Goal: Communication & Community: Answer question/provide support

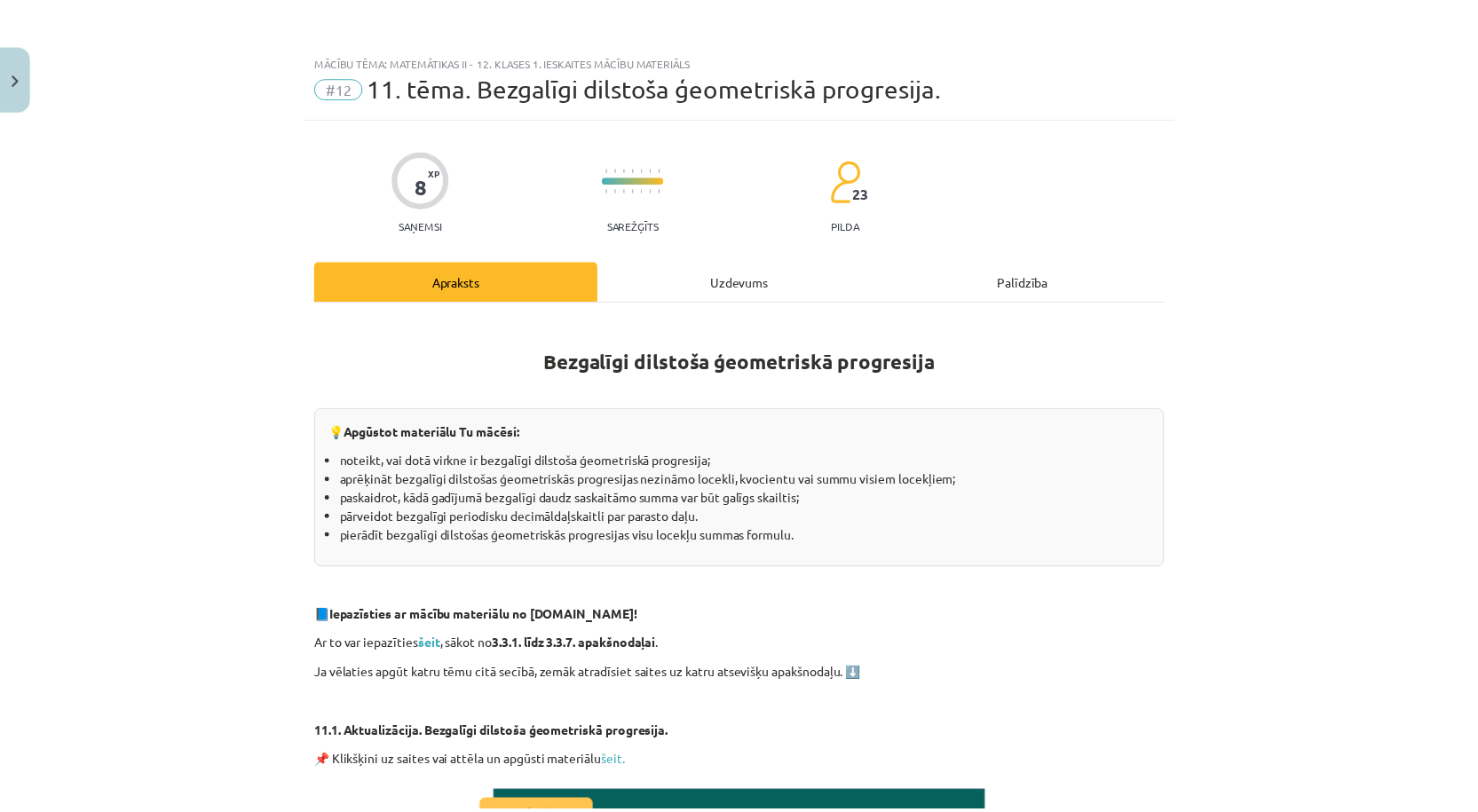
scroll to position [311, 0]
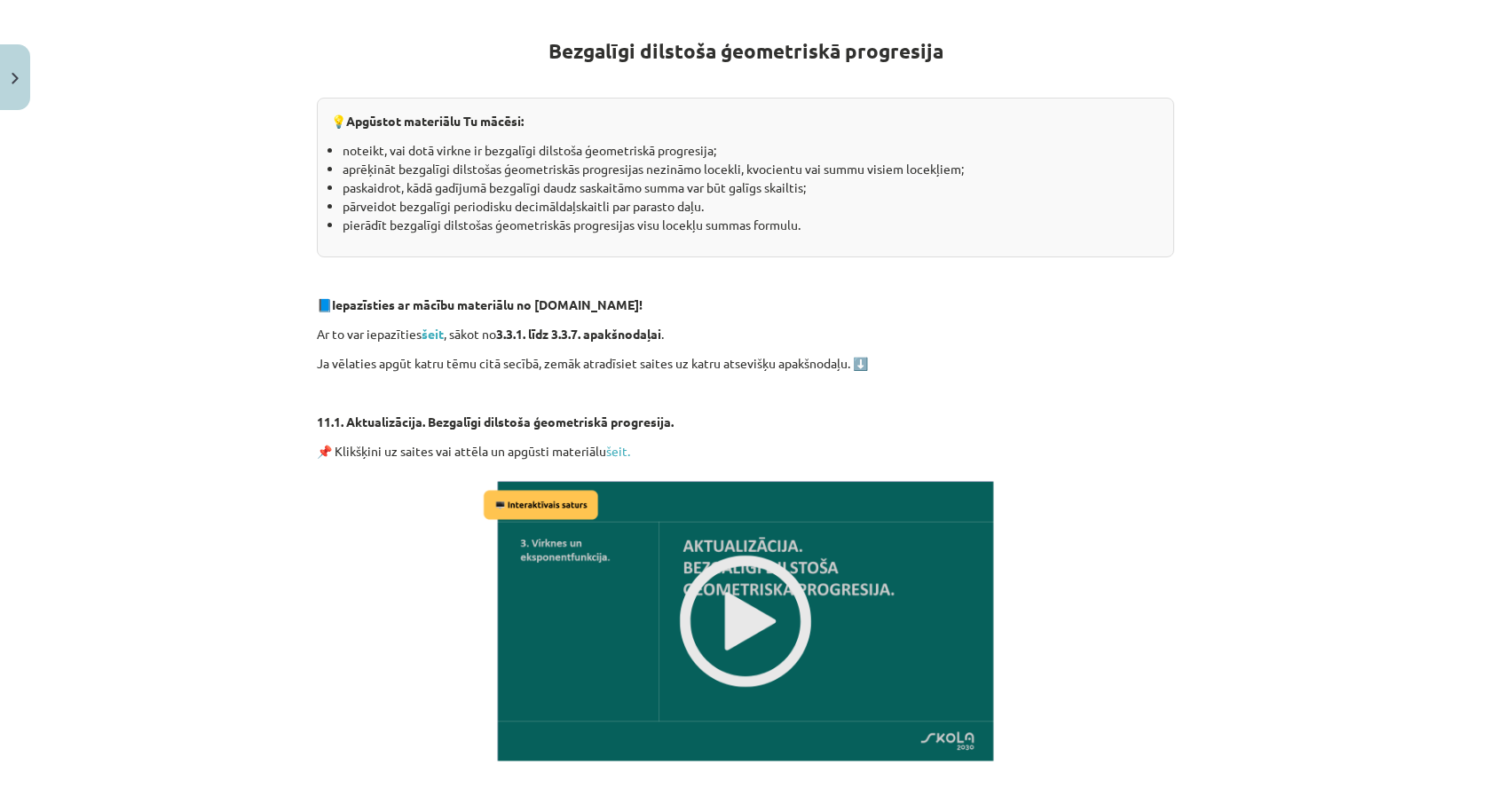
click at [37, 79] on div "Mācību tēma: Matemātikas ii - 12. klases 1. ieskaites mācību materiāls #12 11. …" at bounding box center [745, 406] width 1491 height 812
click at [16, 88] on button "Close" at bounding box center [15, 78] width 30 height 66
click at [103, 54] on div "Mācību tēma: Matemātikas ii - 12. klases 1. ieskaites mācību materiāls #12 11. …" at bounding box center [745, 406] width 1491 height 812
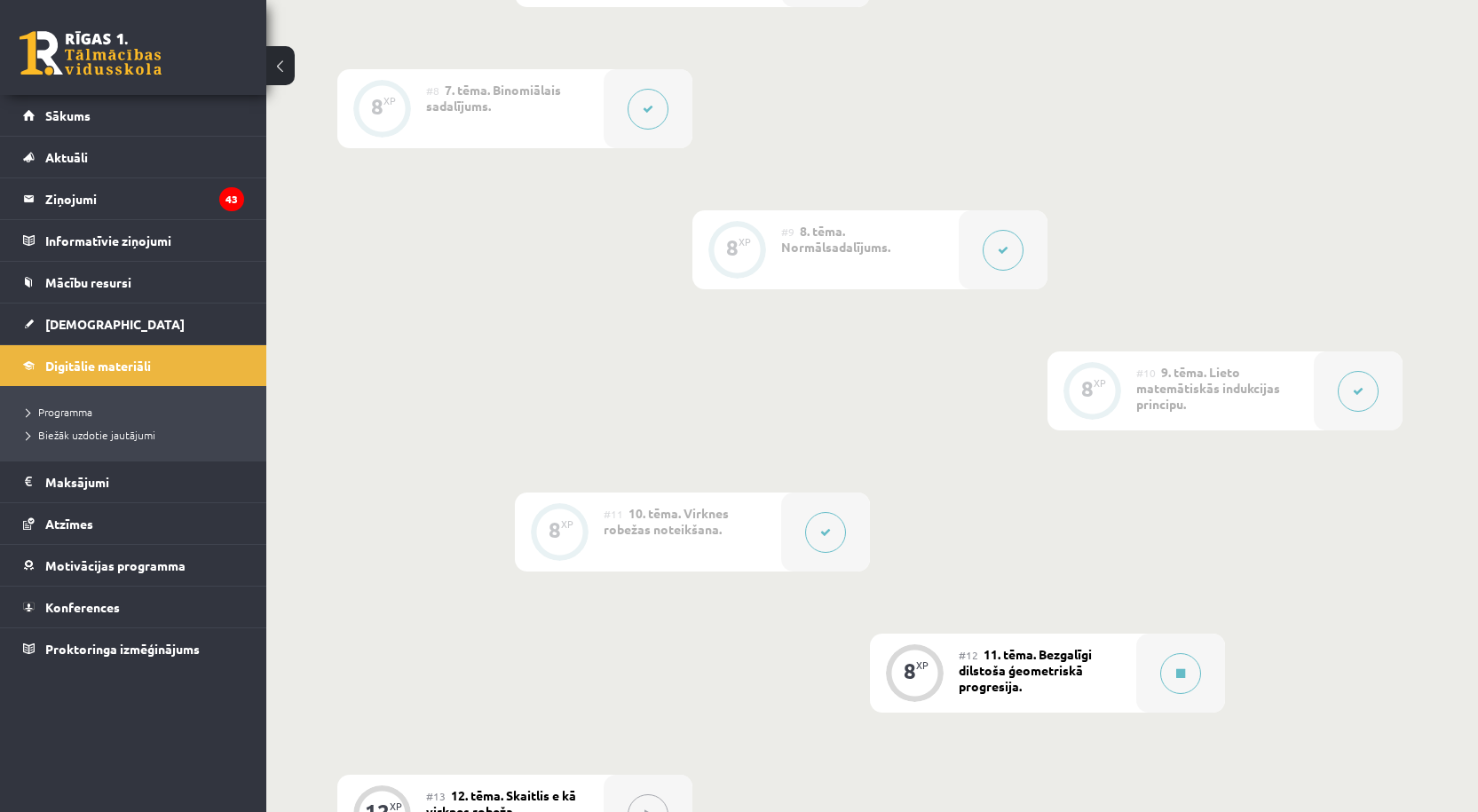
click at [85, 60] on link at bounding box center [90, 54] width 142 height 45
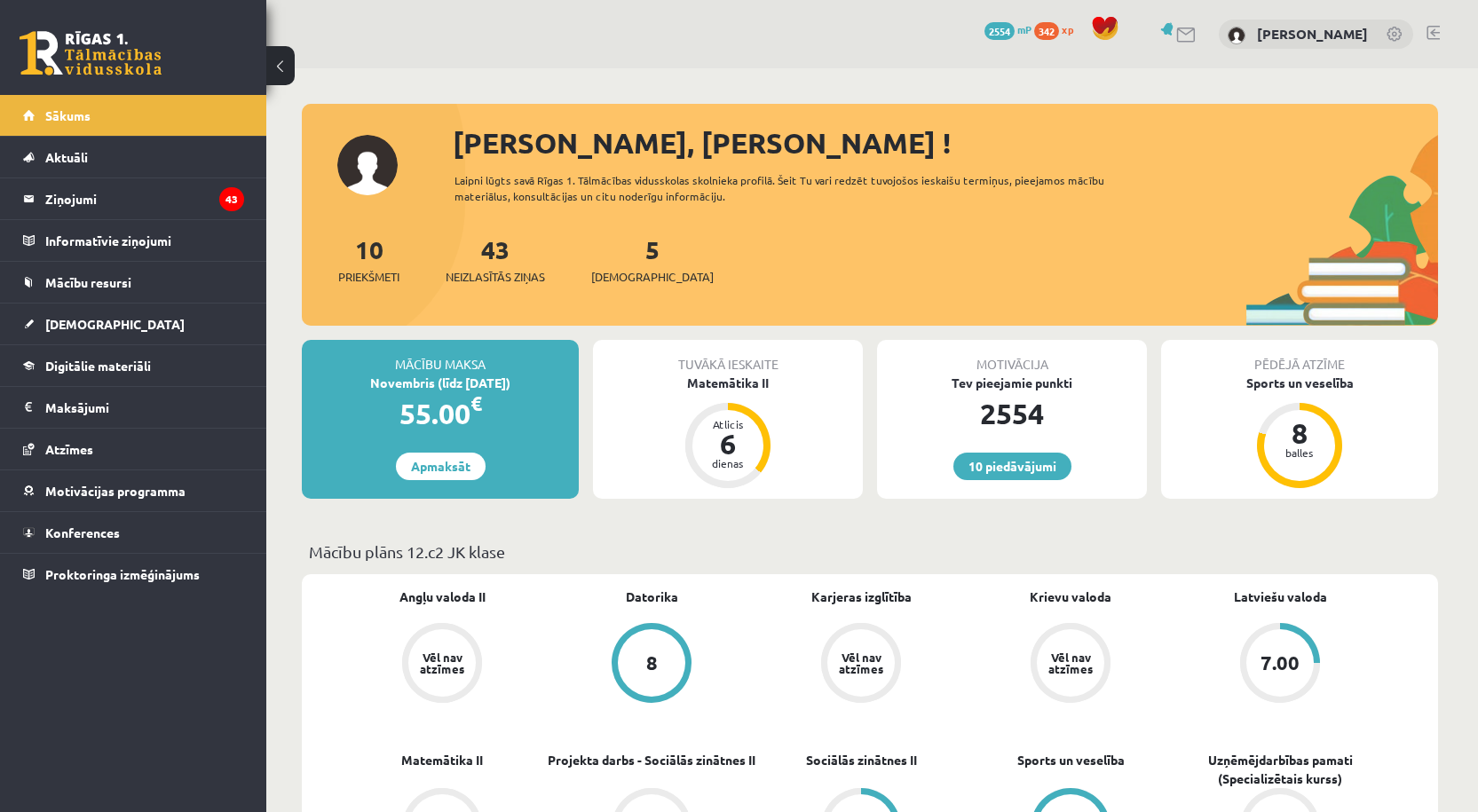
click at [514, 254] on div "43 Neizlasītās ziņas" at bounding box center [495, 258] width 99 height 55
click at [496, 259] on link "43 Neizlasītās ziņas" at bounding box center [495, 259] width 99 height 53
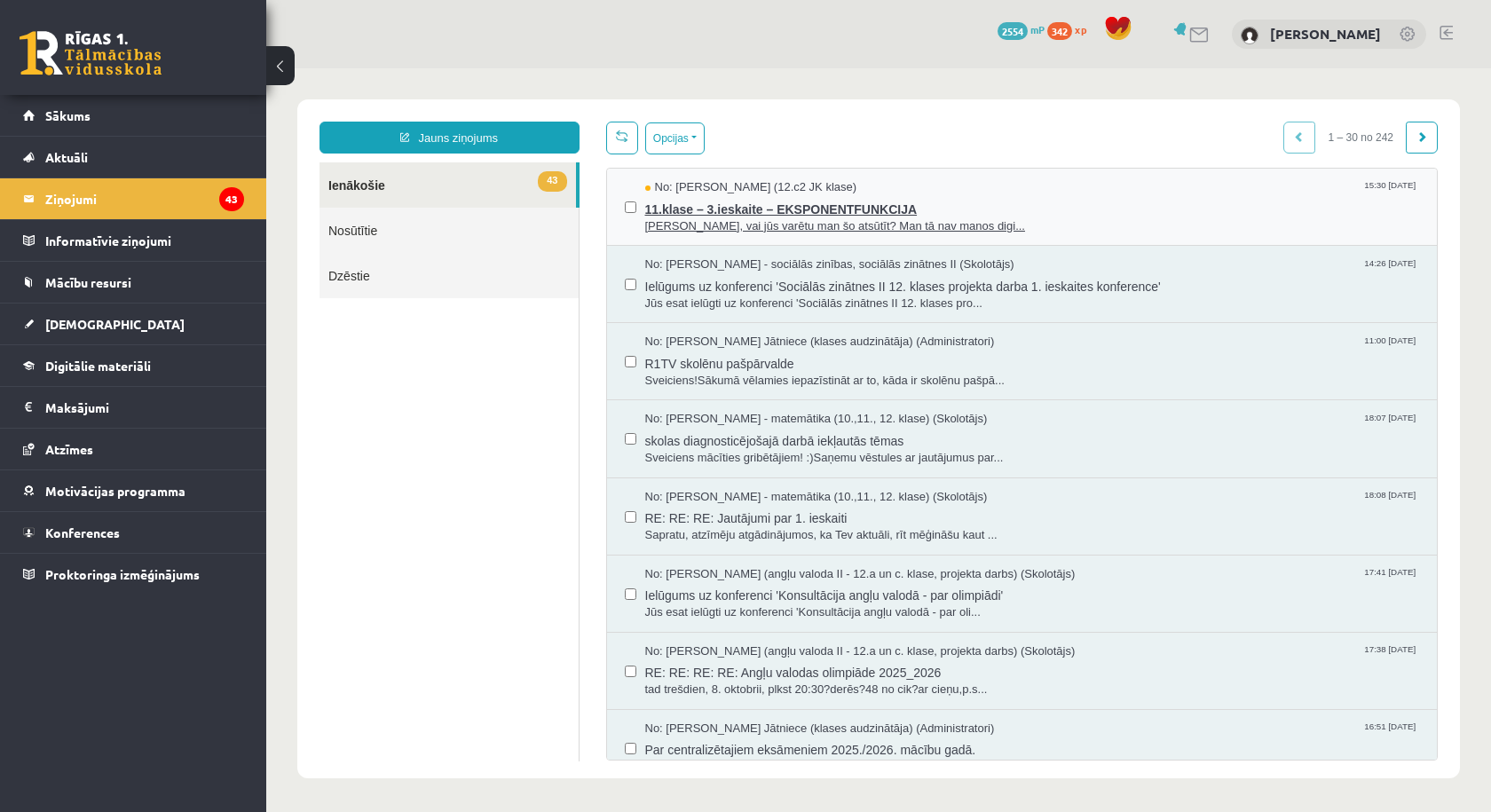
click at [750, 220] on span "Sveika Laimas, vai jūs varētu man šo atsūtīt? Man tā nav manos digi..." at bounding box center [1032, 226] width 775 height 17
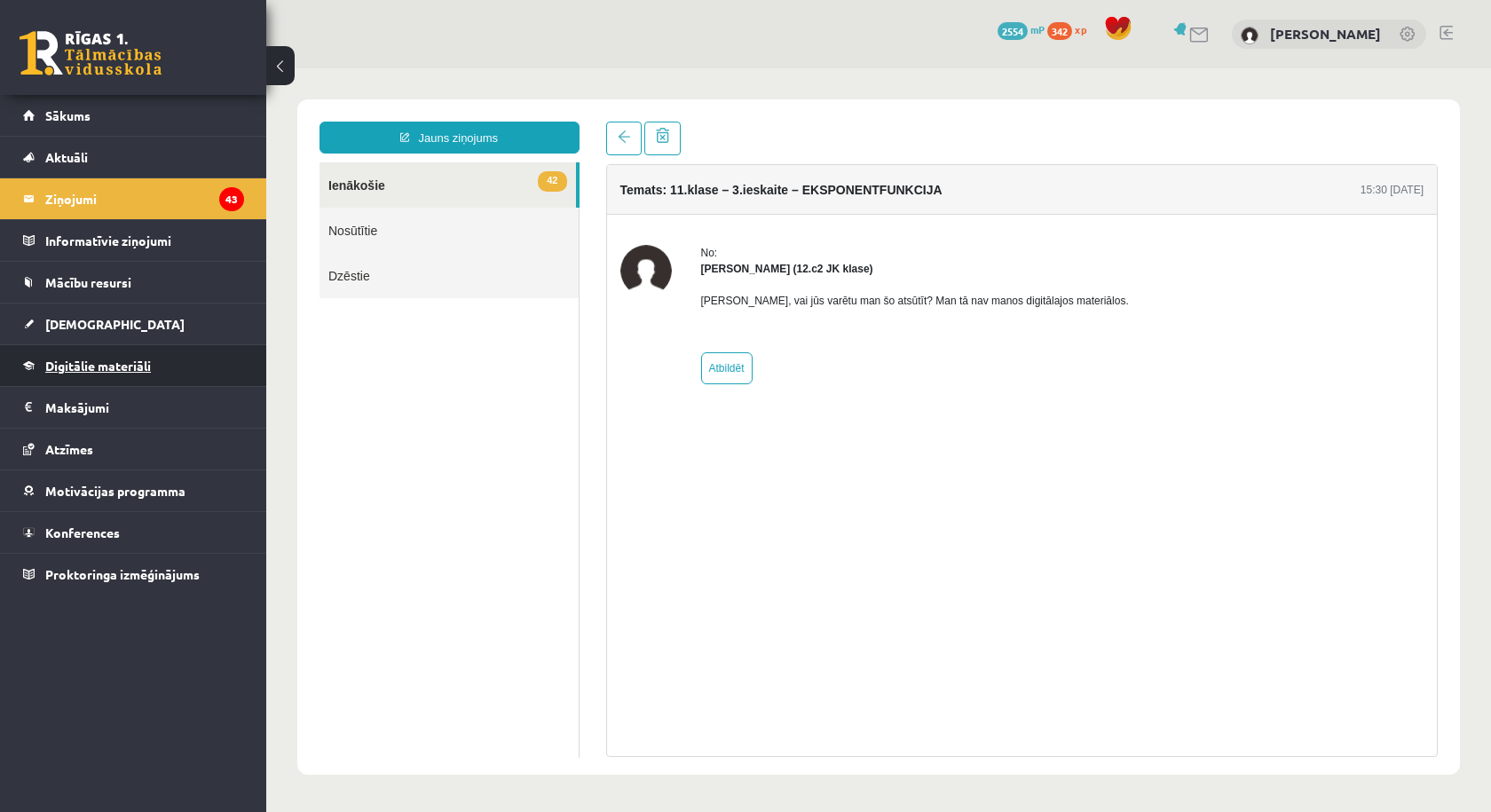
click at [97, 364] on span "Digitālie materiāli" at bounding box center [98, 365] width 105 height 16
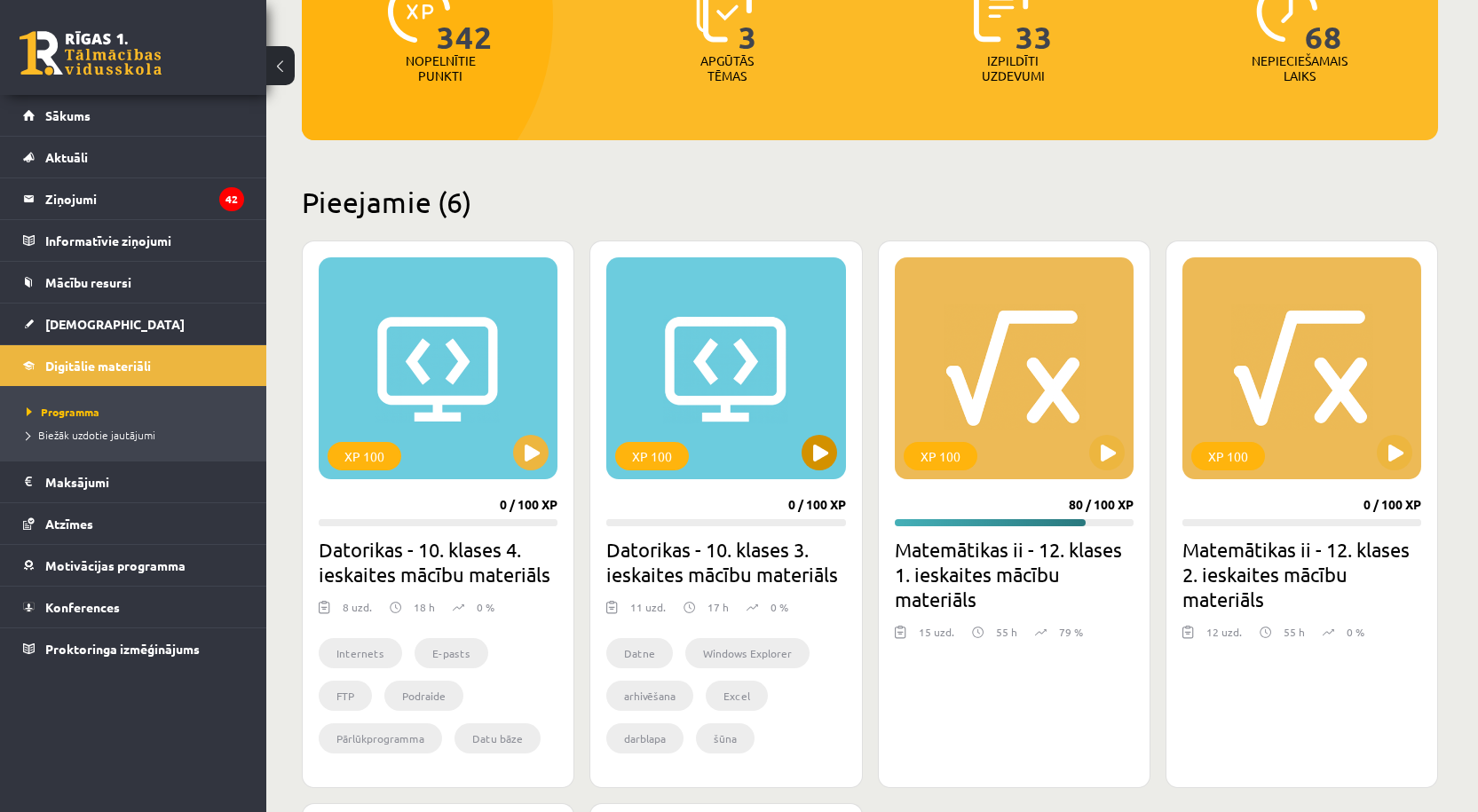
scroll to position [266, 0]
click at [961, 393] on div "XP 100" at bounding box center [1013, 367] width 239 height 222
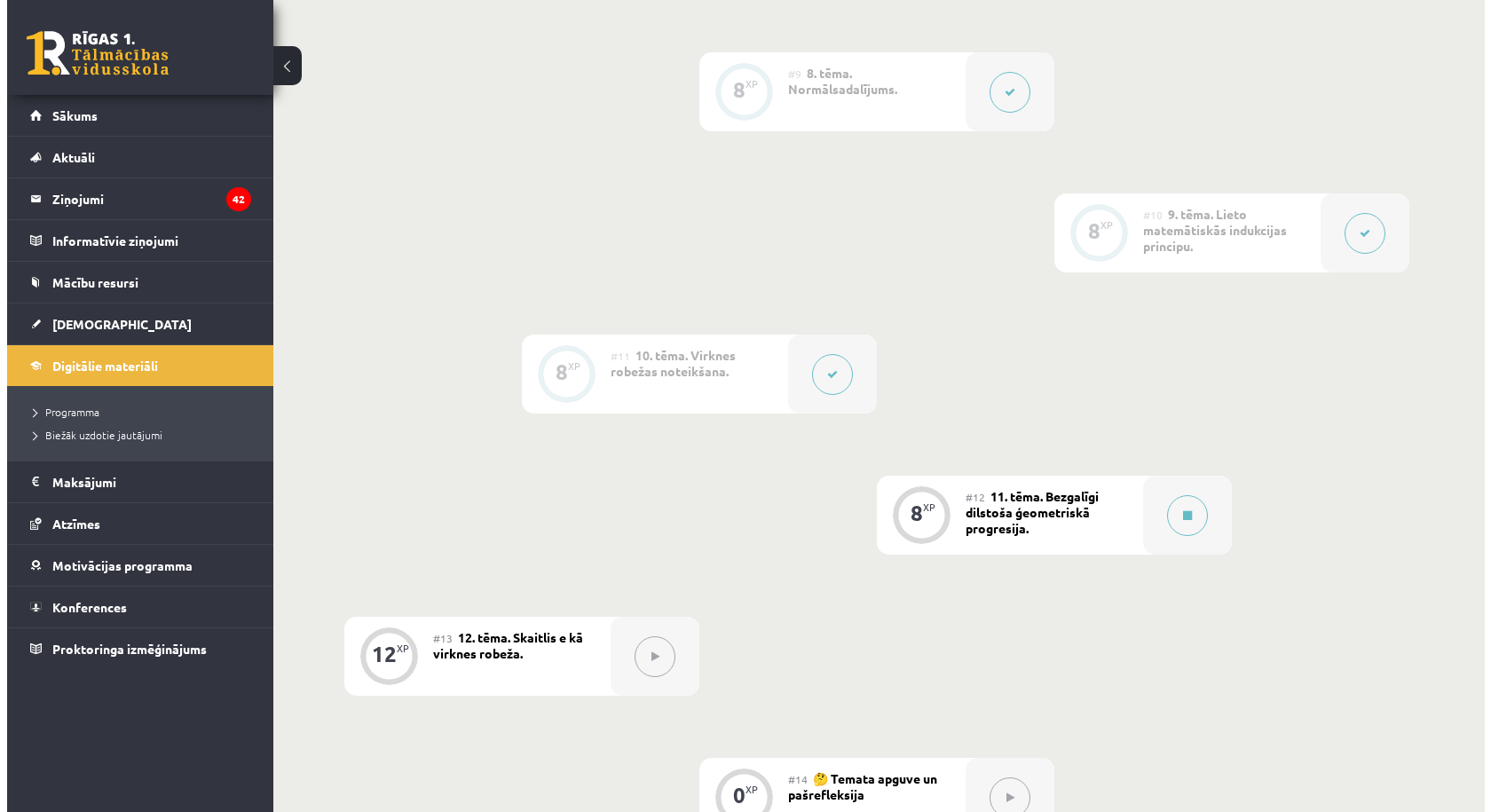
scroll to position [1597, 0]
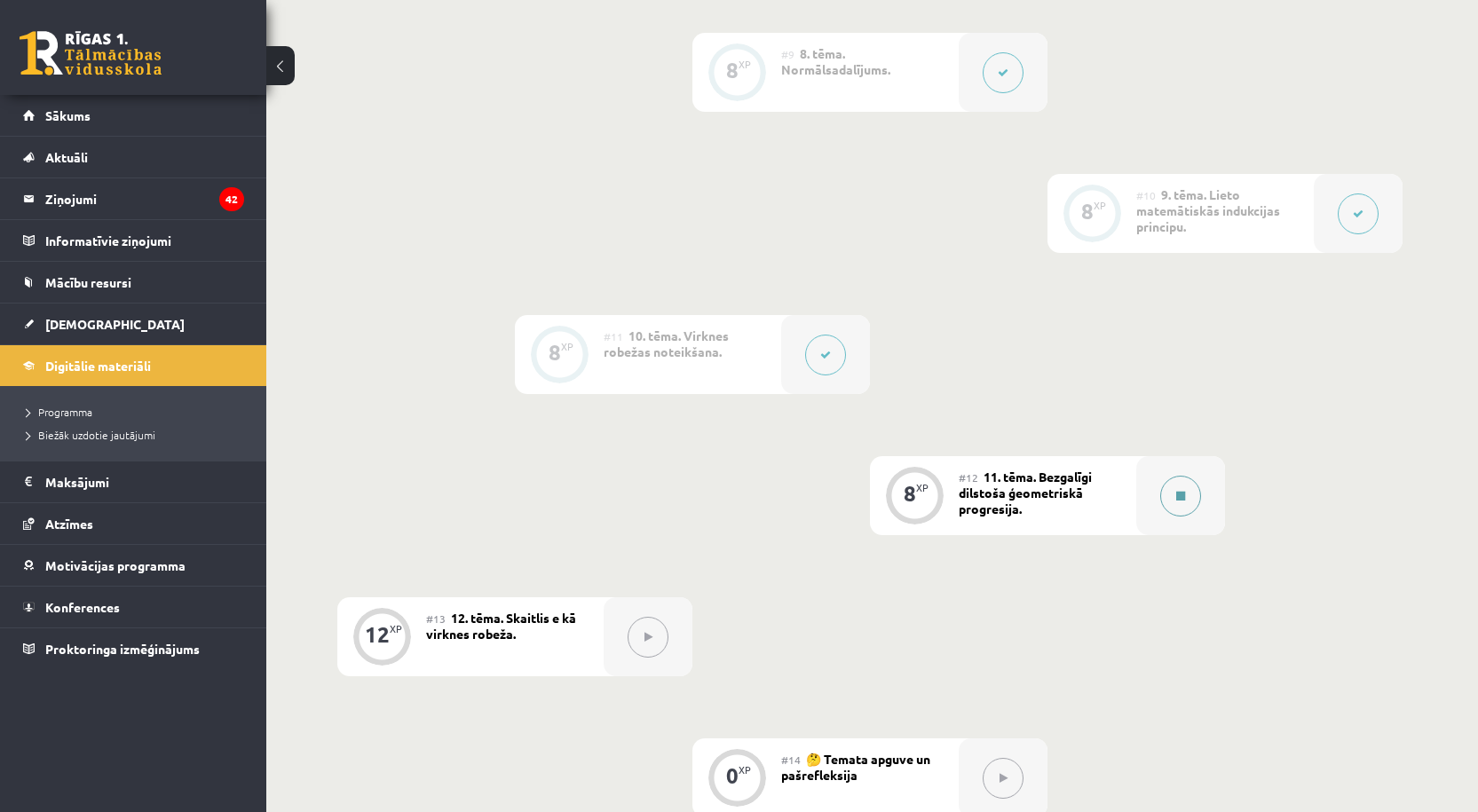
click at [1172, 481] on button at bounding box center [1181, 497] width 41 height 41
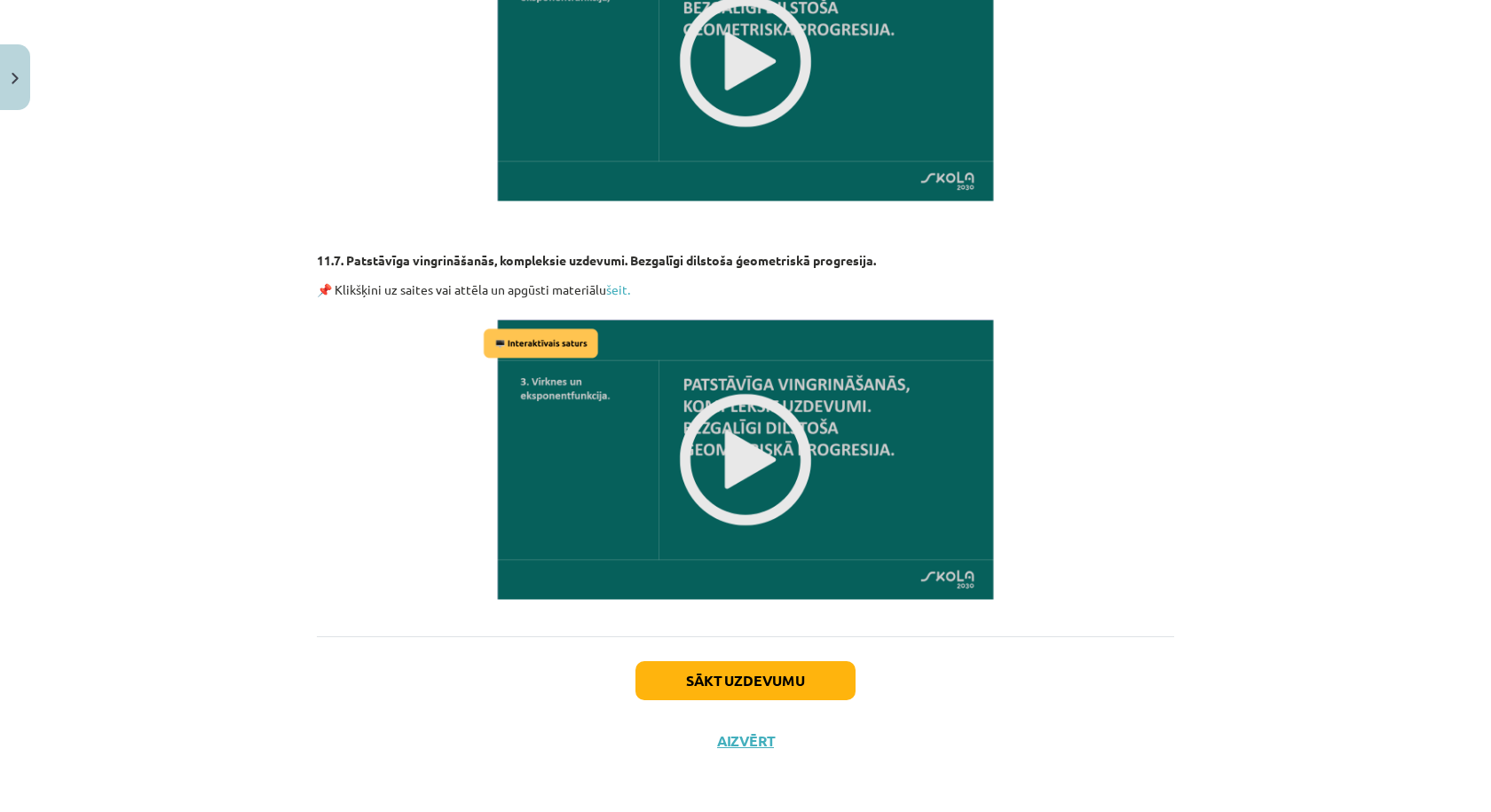
scroll to position [2884, 0]
